Goal: Navigation & Orientation: Find specific page/section

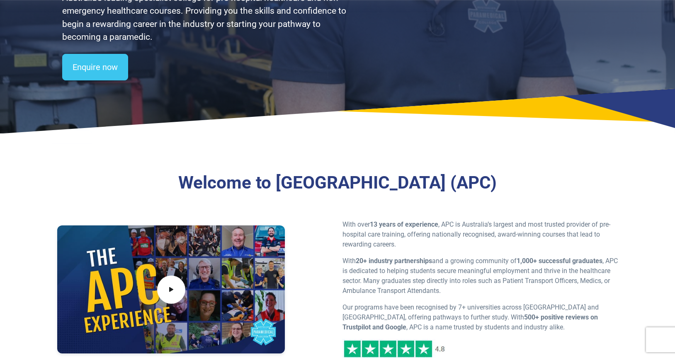
scroll to position [200, 0]
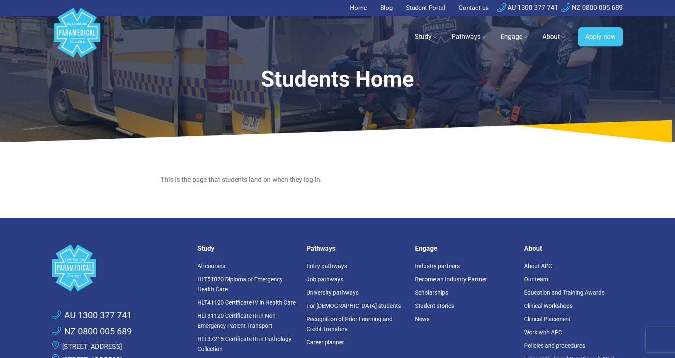
click at [299, 182] on p "This is the page that students land on when they log in." at bounding box center [338, 180] width 354 height 10
drag, startPoint x: 194, startPoint y: 183, endPoint x: 295, endPoint y: 178, distance: 101.3
click at [296, 178] on p "This is the page that students land on when they log in." at bounding box center [338, 180] width 354 height 10
click at [295, 178] on p "This is the page that students land on when they log in." at bounding box center [338, 180] width 354 height 10
click at [429, 139] on icon at bounding box center [337, 131] width 675 height 22
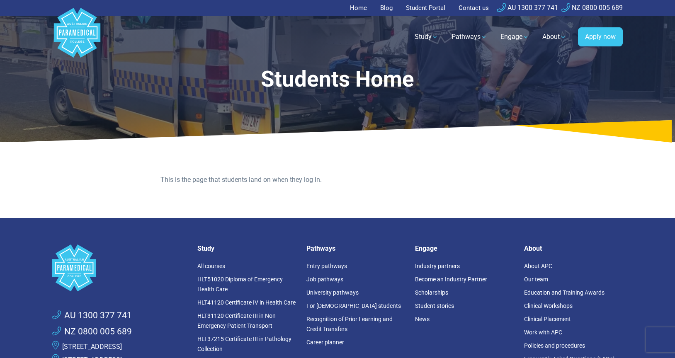
click at [322, 156] on div "This is the page that students land on when they log in." at bounding box center [337, 183] width 581 height 70
click at [428, 4] on link "Student Portal" at bounding box center [425, 8] width 49 height 16
